Goal: Information Seeking & Learning: Understand process/instructions

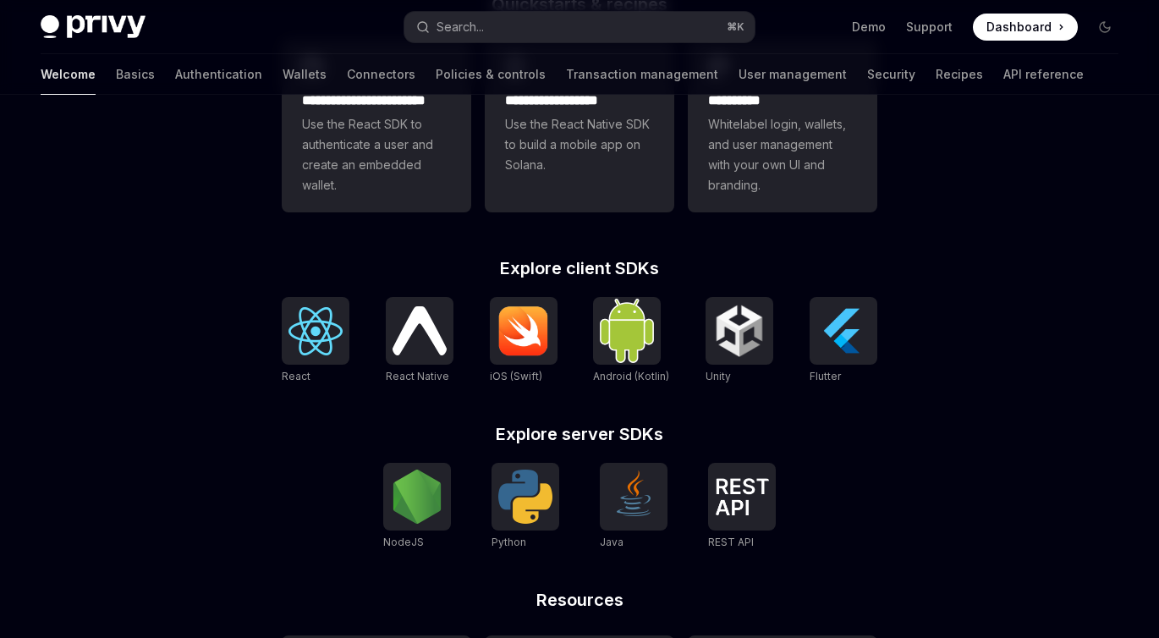
scroll to position [544, 0]
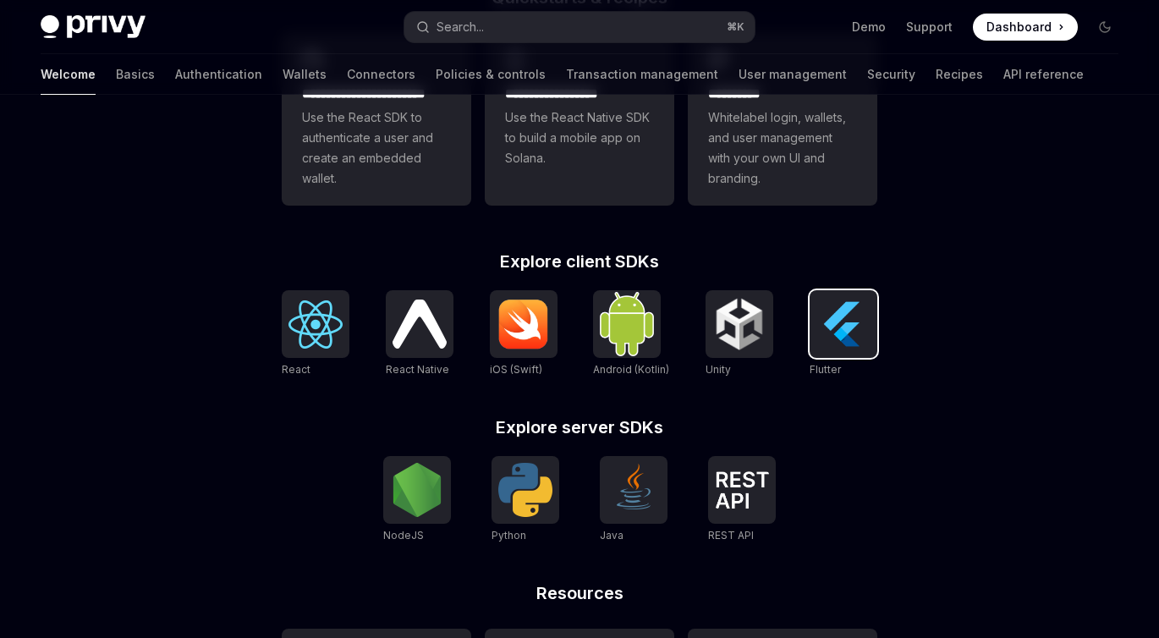
click at [862, 321] on img at bounding box center [843, 324] width 54 height 54
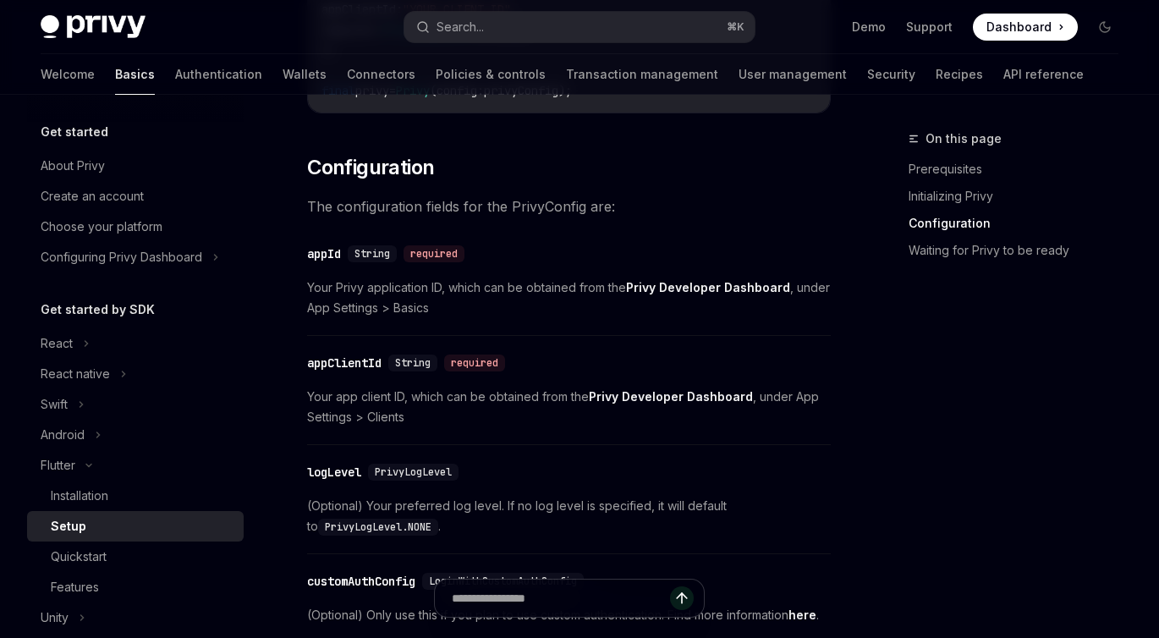
scroll to position [674, 0]
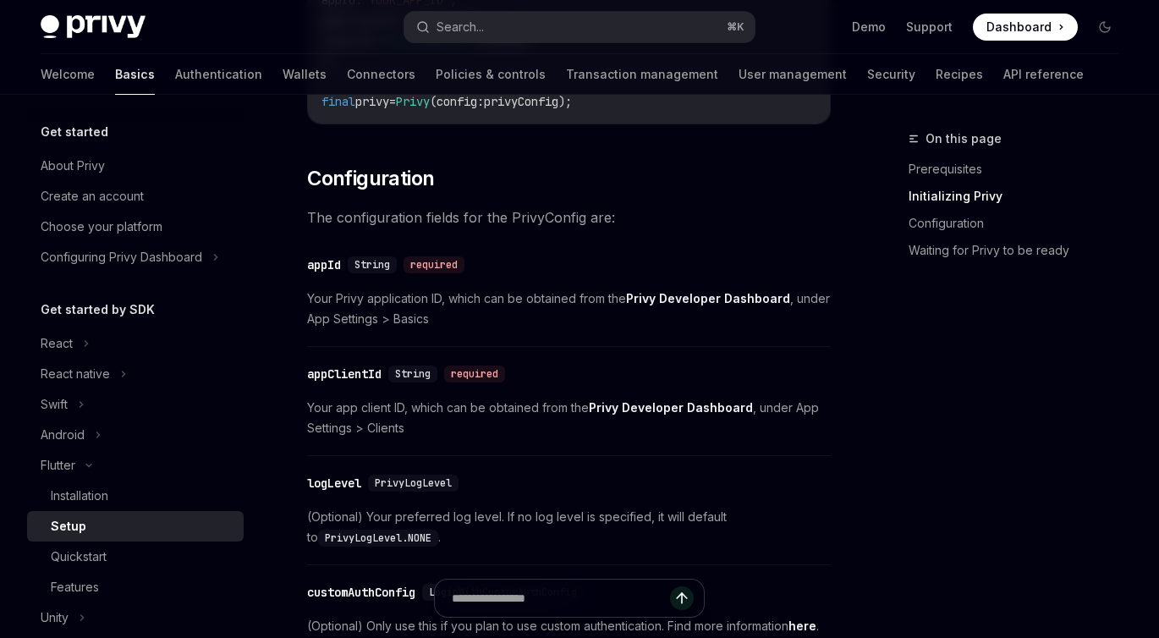
click at [976, 394] on div "On this page Prerequisites Initializing Privy Configuration Waiting for Privy t…" at bounding box center [1003, 383] width 257 height 509
